Goal: Task Accomplishment & Management: Manage account settings

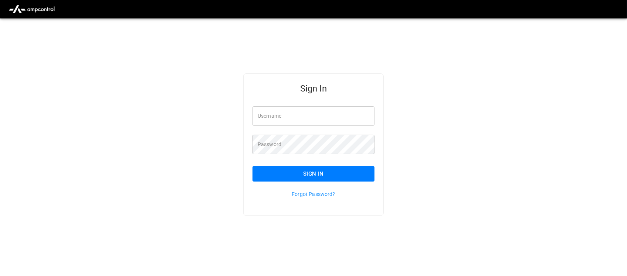
type input "**********"
click at [332, 113] on input "**********" at bounding box center [313, 116] width 122 height 20
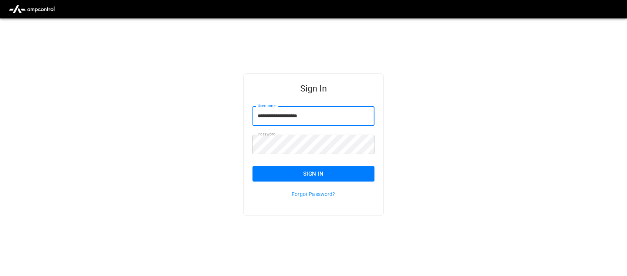
click at [327, 167] on div "Sign In" at bounding box center [309, 167] width 131 height 27
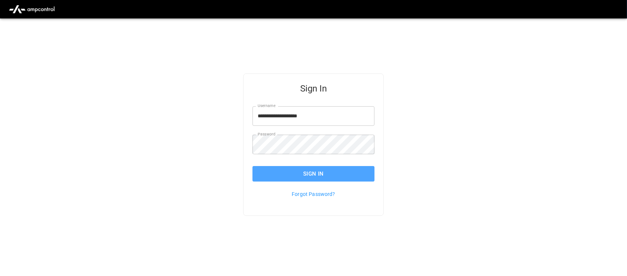
click at [327, 167] on button "Sign In" at bounding box center [313, 174] width 122 height 16
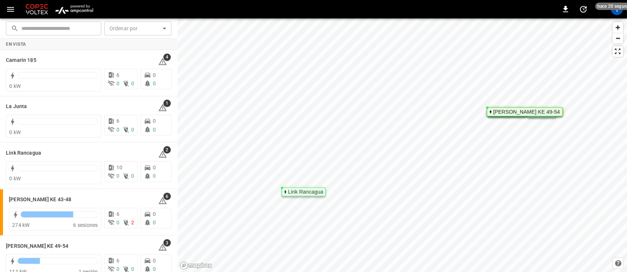
click at [81, 7] on img "menu" at bounding box center [73, 9] width 43 height 14
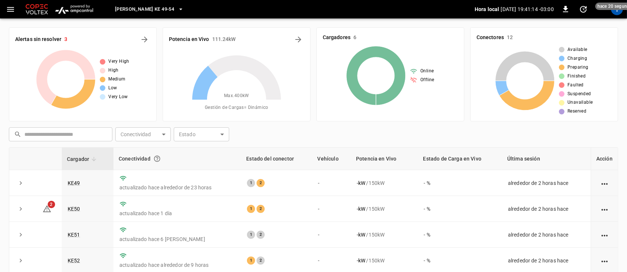
click at [177, 8] on icon "button" at bounding box center [180, 9] width 7 height 7
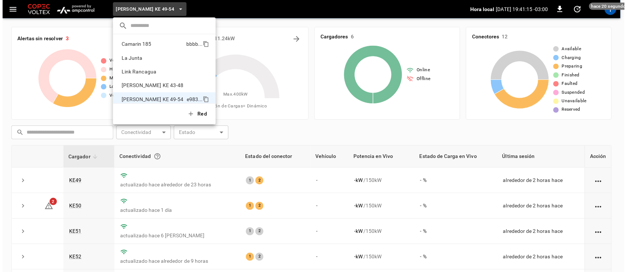
scroll to position [6, 0]
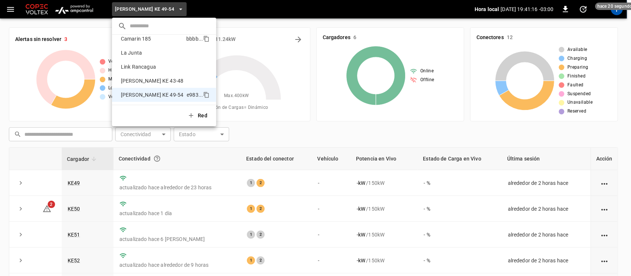
click at [152, 40] on p "Camarin 185" at bounding box center [152, 38] width 68 height 7
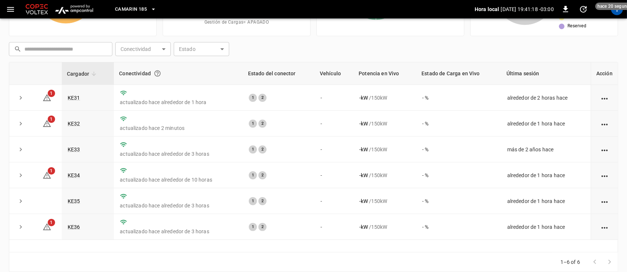
scroll to position [97, 0]
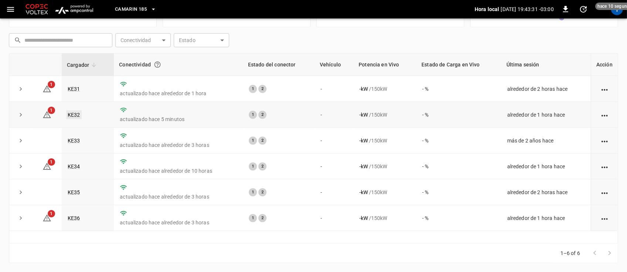
click at [80, 113] on link "KE32" at bounding box center [74, 115] width 16 height 9
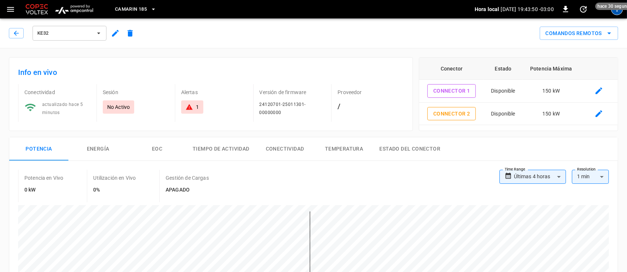
click at [616, 12] on div "T" at bounding box center [617, 9] width 12 height 12
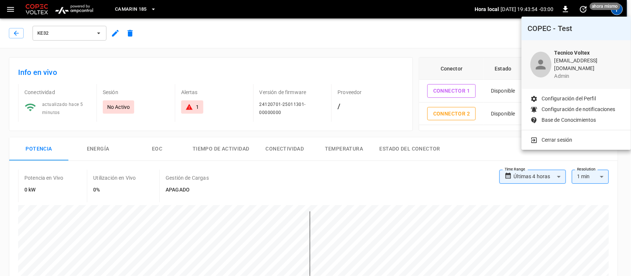
click at [559, 136] on p "Cerrar sesión" at bounding box center [556, 140] width 31 height 8
